Goal: Information Seeking & Learning: Learn about a topic

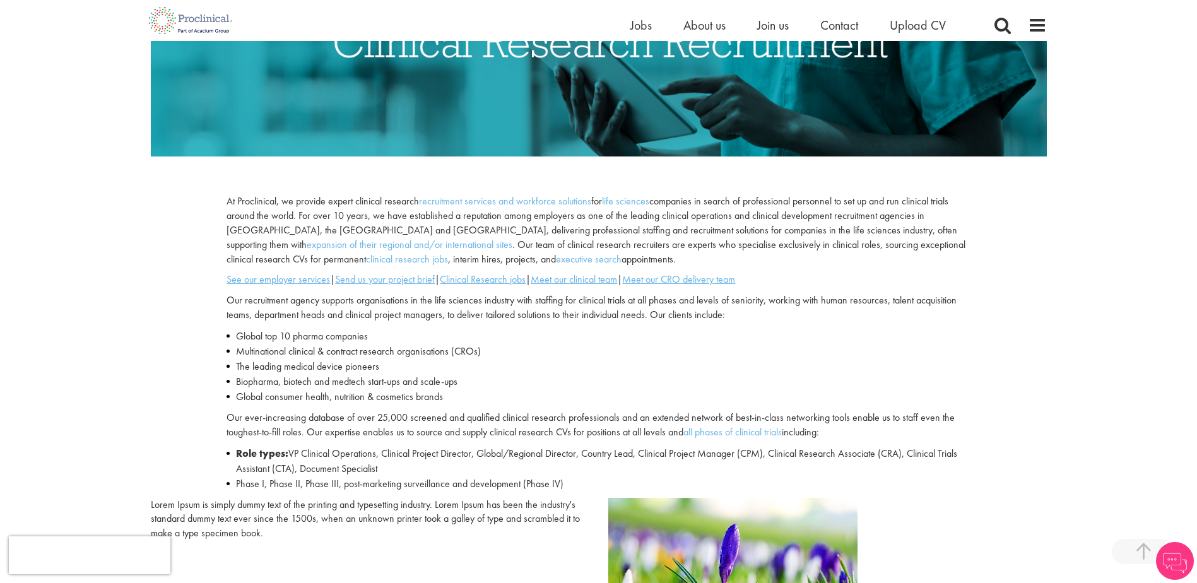
scroll to position [315, 0]
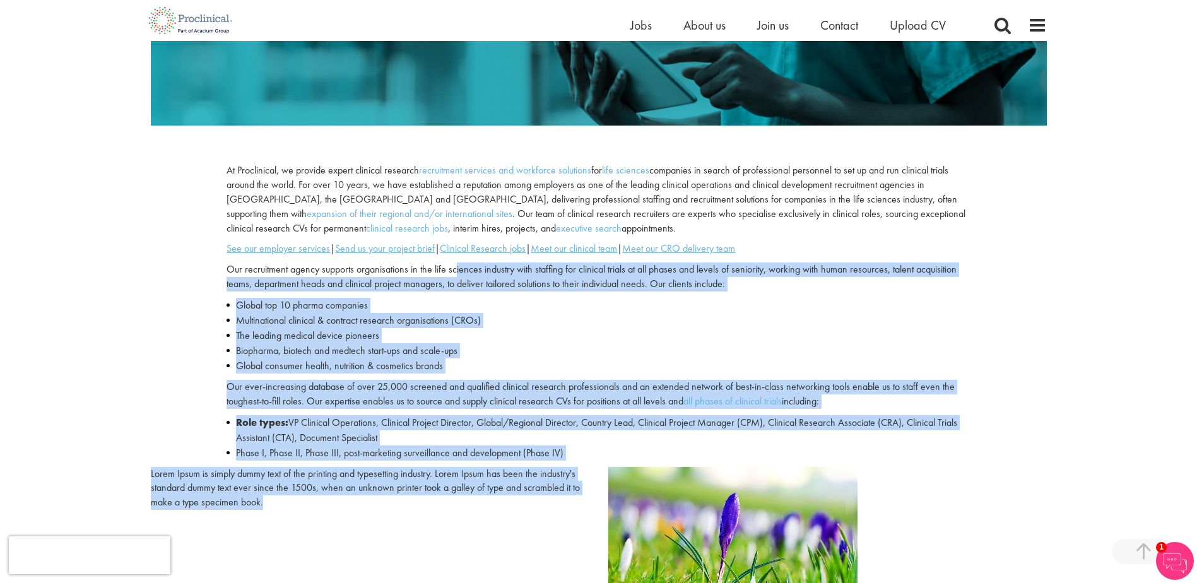
drag, startPoint x: 456, startPoint y: 264, endPoint x: 512, endPoint y: 496, distance: 239.3
click at [512, 496] on div "At Proclinical, we provide expert clinical research recruitment services and wo…" at bounding box center [599, 356] width 896 height 980
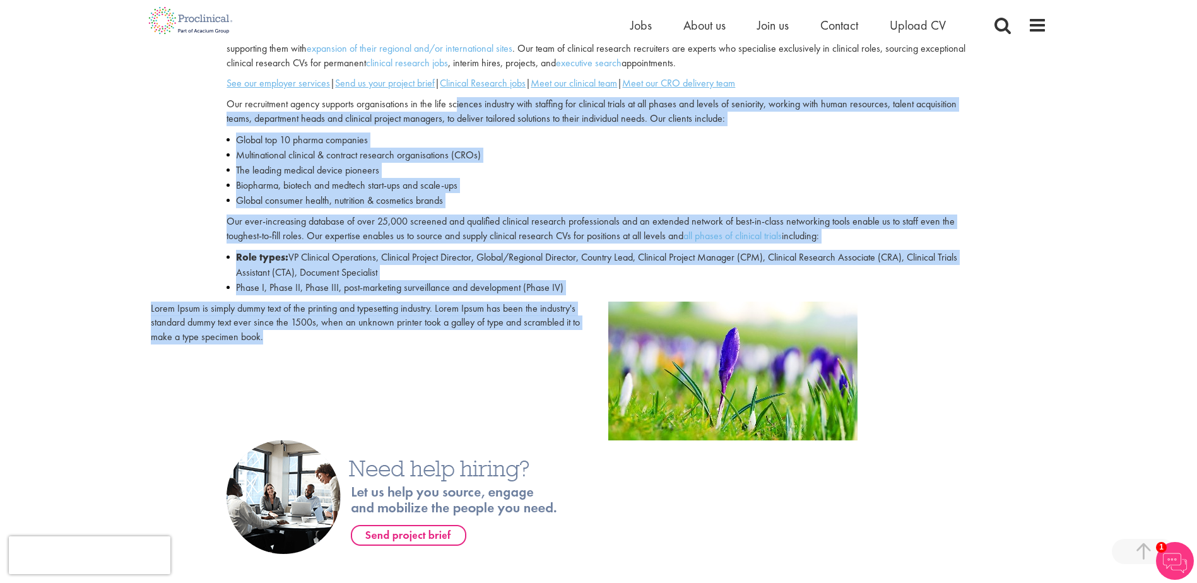
scroll to position [505, 0]
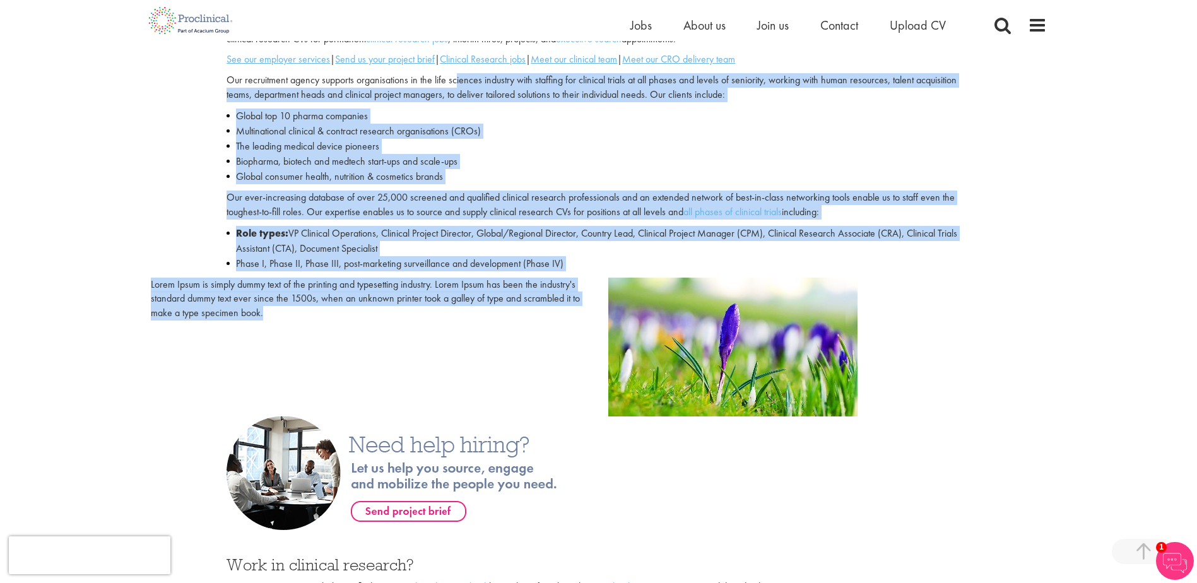
click at [350, 319] on p "Lorem Ipsum is simply dummy text of the printing and typesetting industry. Lore…" at bounding box center [370, 300] width 438 height 44
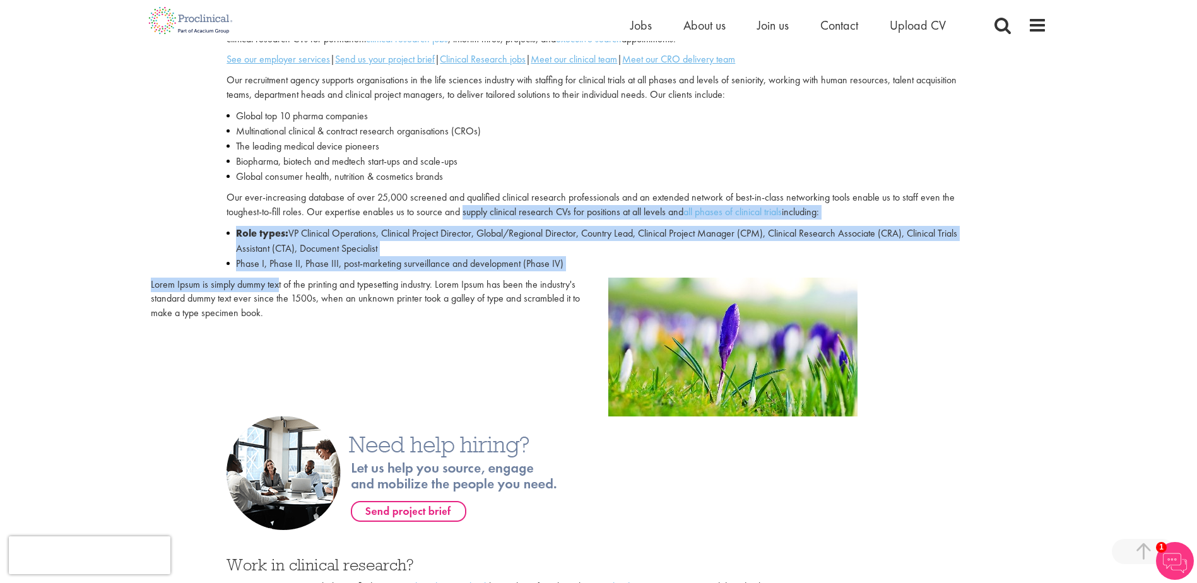
drag, startPoint x: 278, startPoint y: 280, endPoint x: 464, endPoint y: 214, distance: 198.1
click at [464, 214] on div "At Proclinical, we provide expert clinical research recruitment services and wo…" at bounding box center [599, 167] width 896 height 980
drag, startPoint x: 464, startPoint y: 214, endPoint x: 464, endPoint y: 269, distance: 55.5
click at [460, 252] on li "Role types: VP Clinical Operations, Clinical Project Director, Global/Regional …" at bounding box center [597, 241] width 743 height 30
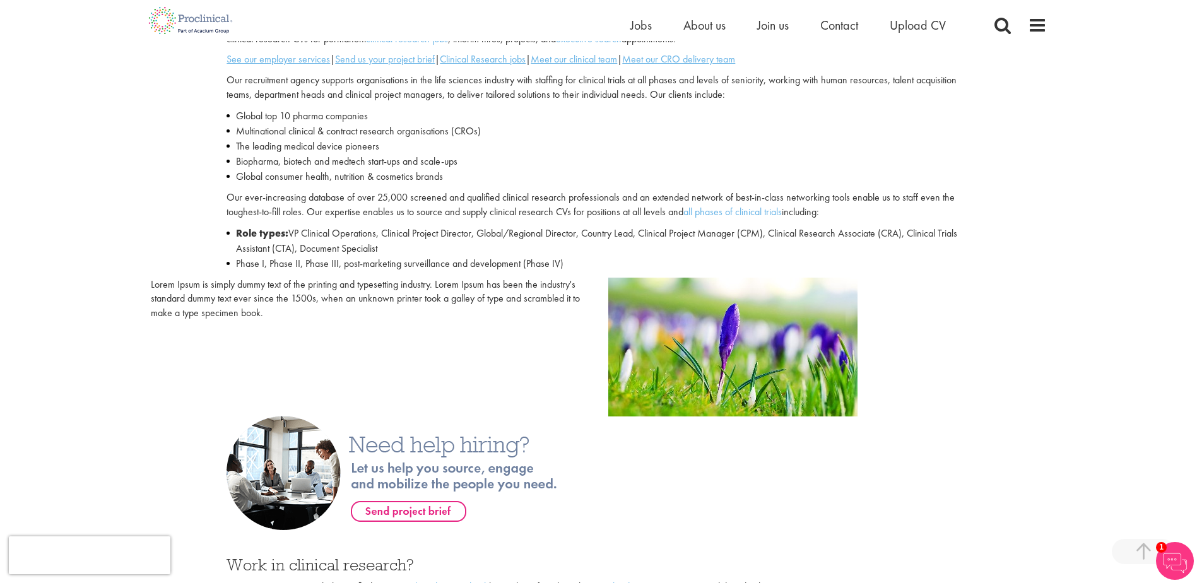
click at [466, 281] on p "Lorem Ipsum is simply dummy text of the printing and typesetting industry. Lore…" at bounding box center [370, 300] width 438 height 44
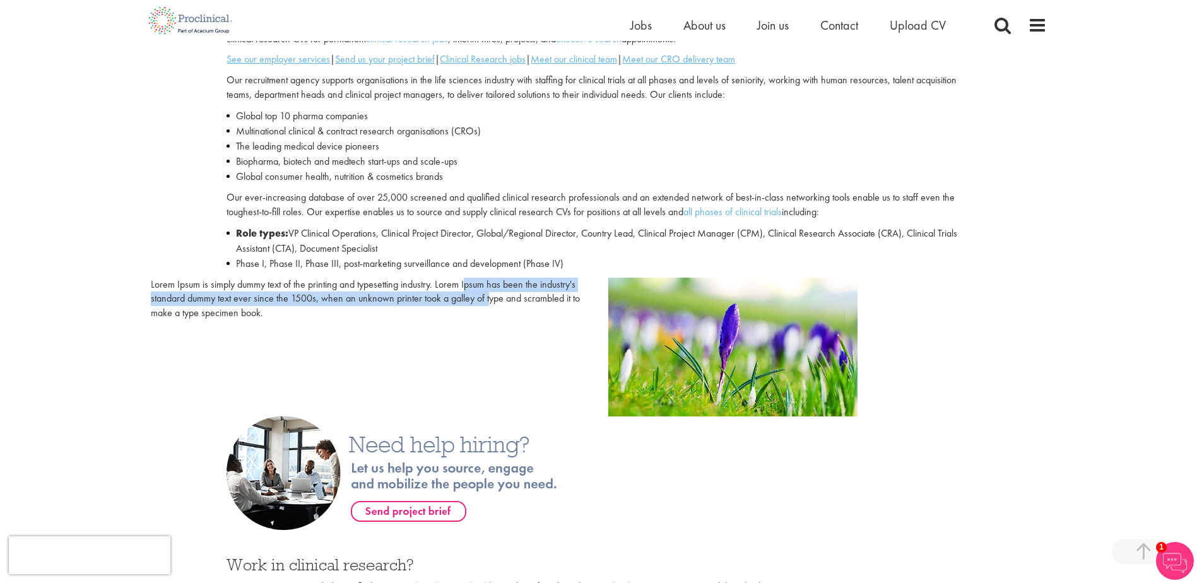
drag, startPoint x: 466, startPoint y: 286, endPoint x: 487, endPoint y: 305, distance: 28.1
click at [487, 305] on p "Lorem Ipsum is simply dummy text of the printing and typesetting industry. Lore…" at bounding box center [370, 300] width 438 height 44
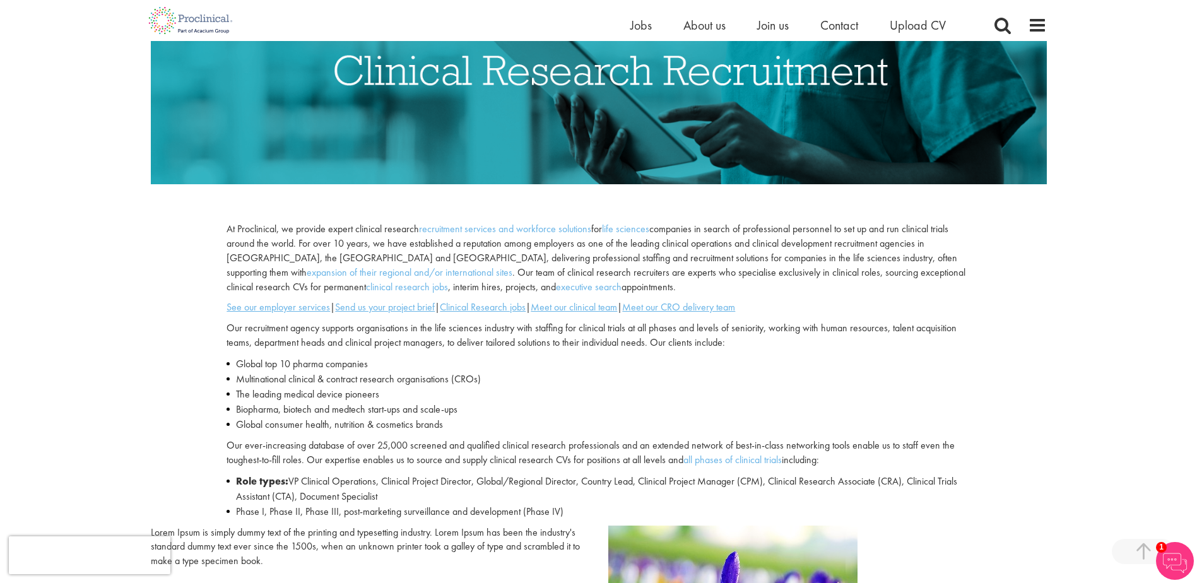
scroll to position [252, 0]
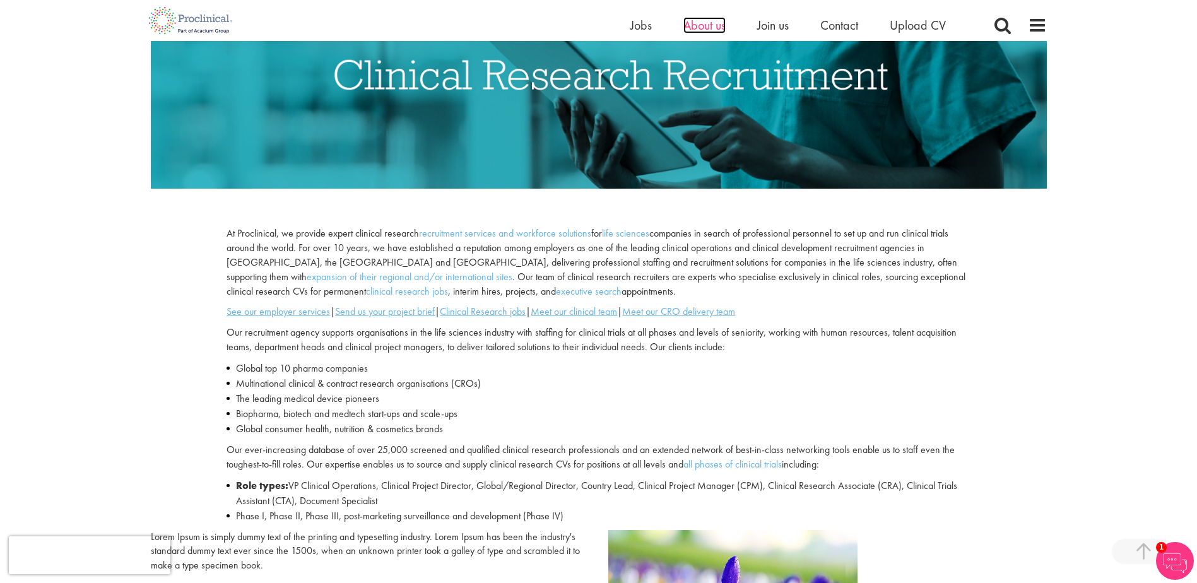
click at [712, 28] on span "About us" at bounding box center [704, 25] width 42 height 16
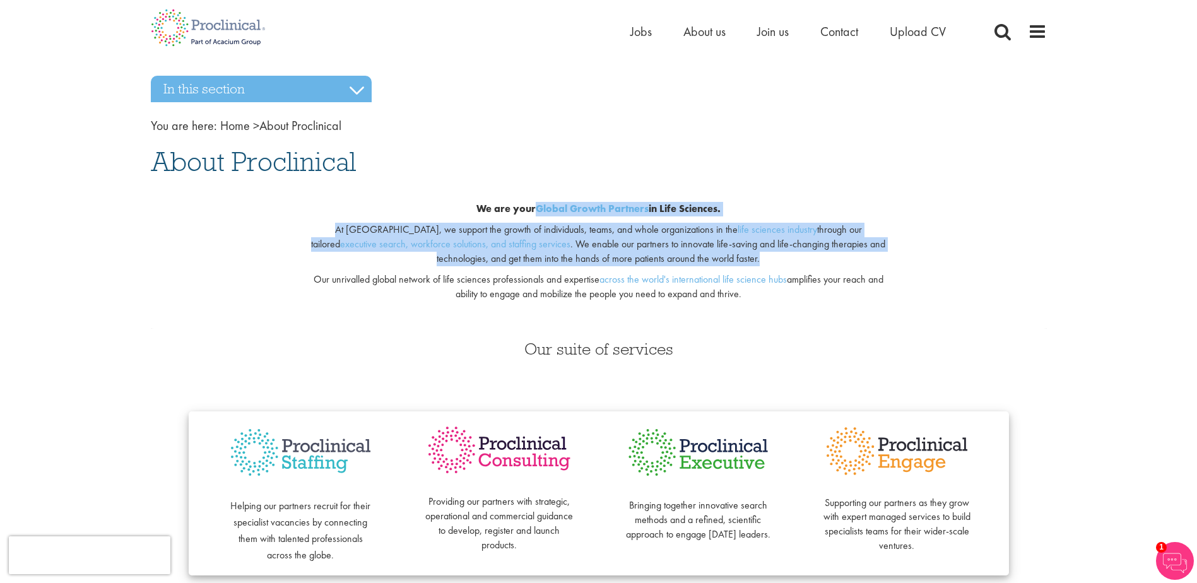
drag, startPoint x: 531, startPoint y: 209, endPoint x: 720, endPoint y: 262, distance: 195.9
click at [720, 262] on div "We are your Global Growth Partners in Life Sciences. At [GEOGRAPHIC_DATA], we s…" at bounding box center [598, 255] width 610 height 147
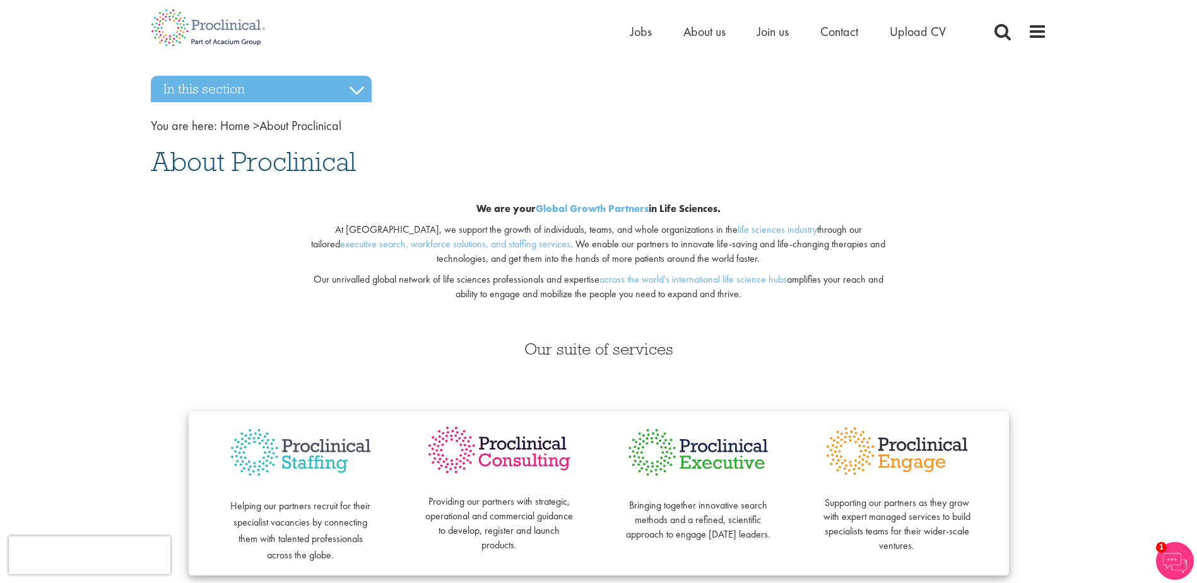
drag, startPoint x: 720, startPoint y: 262, endPoint x: 597, endPoint y: 286, distance: 125.4
click at [597, 286] on p "Our unrivalled global network of life sciences professionals and expertise acro…" at bounding box center [598, 286] width 591 height 29
